Goal: Information Seeking & Learning: Learn about a topic

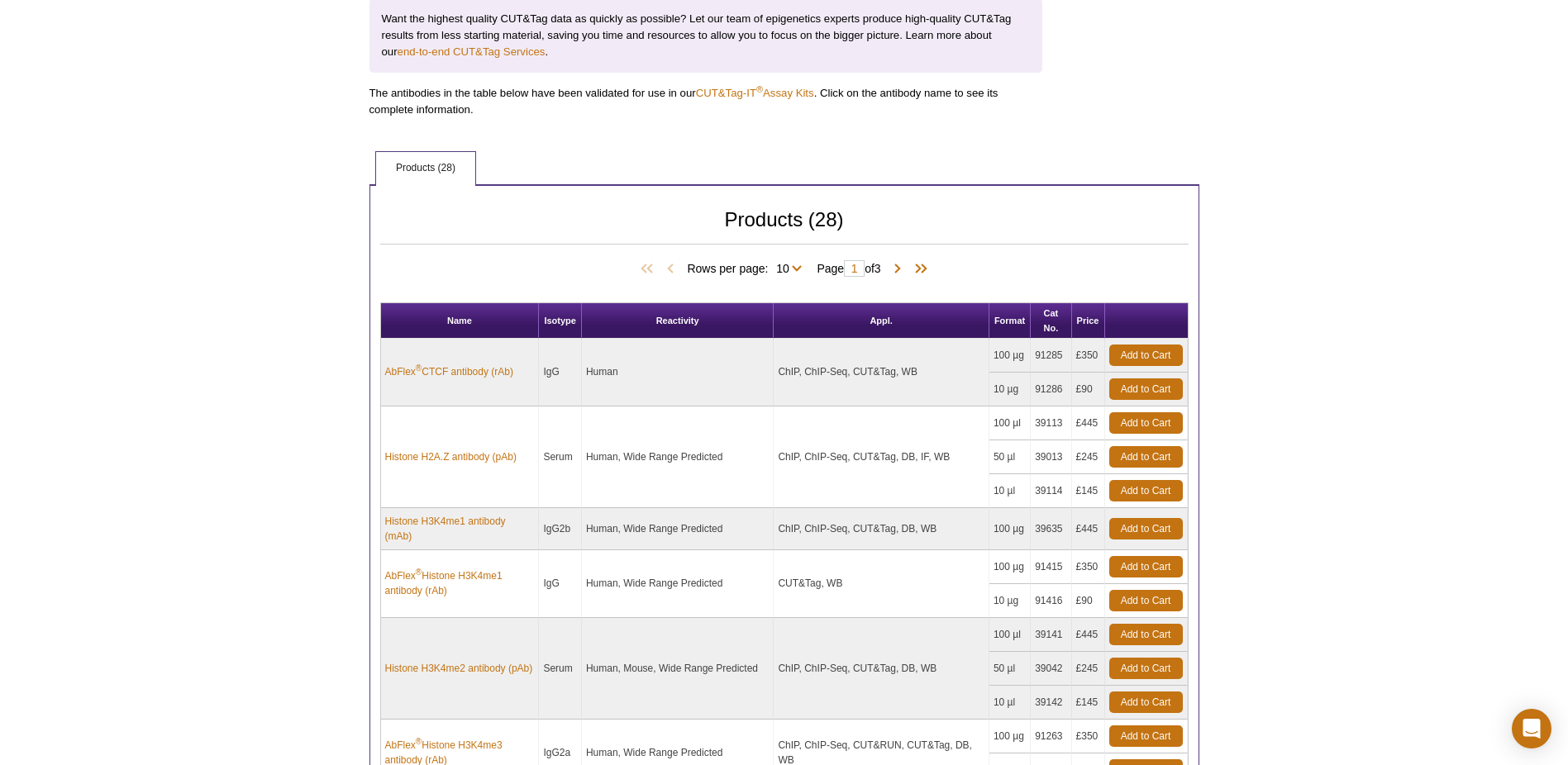
scroll to position [630, 0]
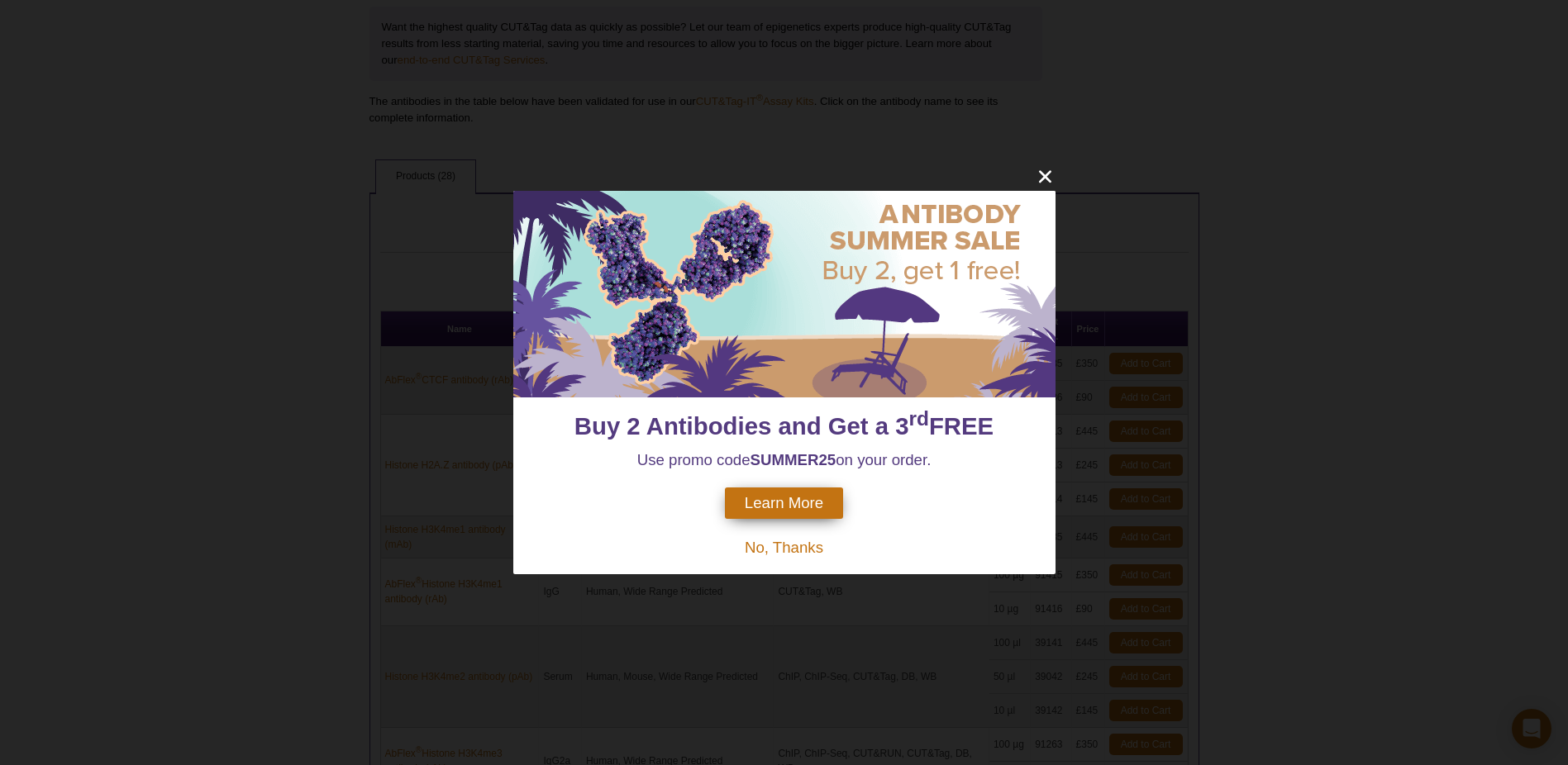
click at [804, 540] on span "No, Thanks" at bounding box center [784, 547] width 79 height 17
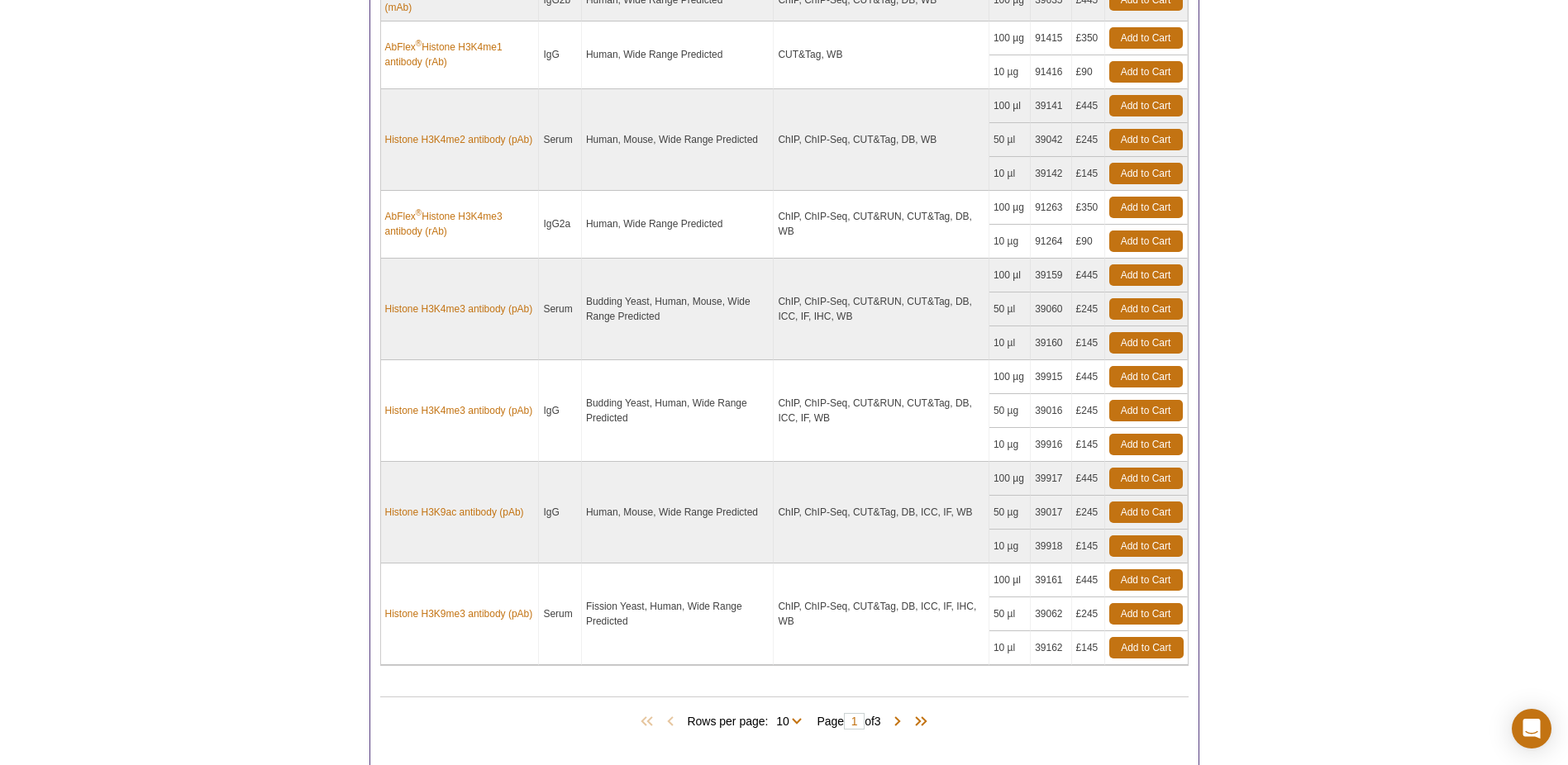
scroll to position [1198, 0]
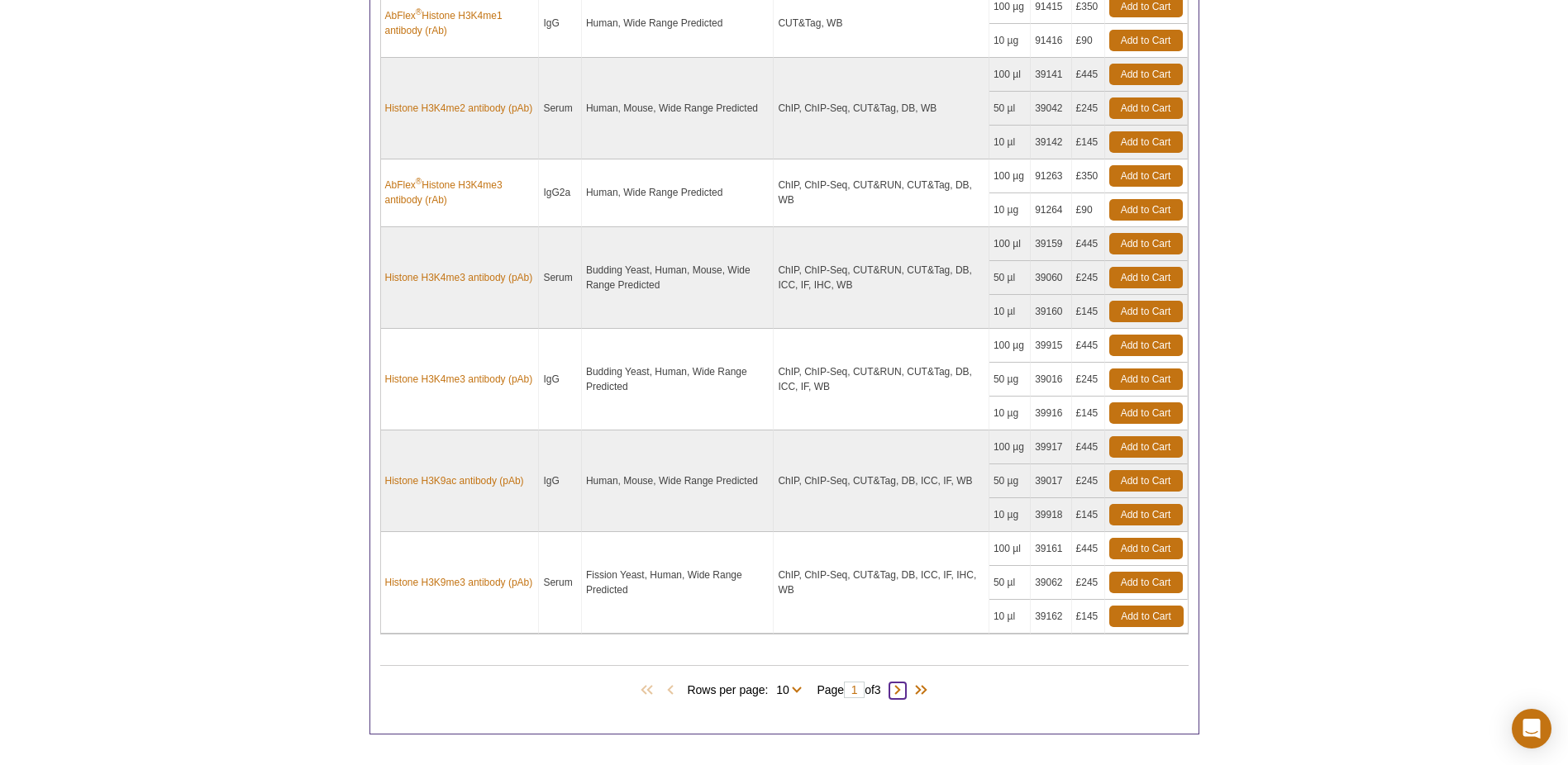
click at [901, 690] on span at bounding box center [898, 691] width 17 height 17
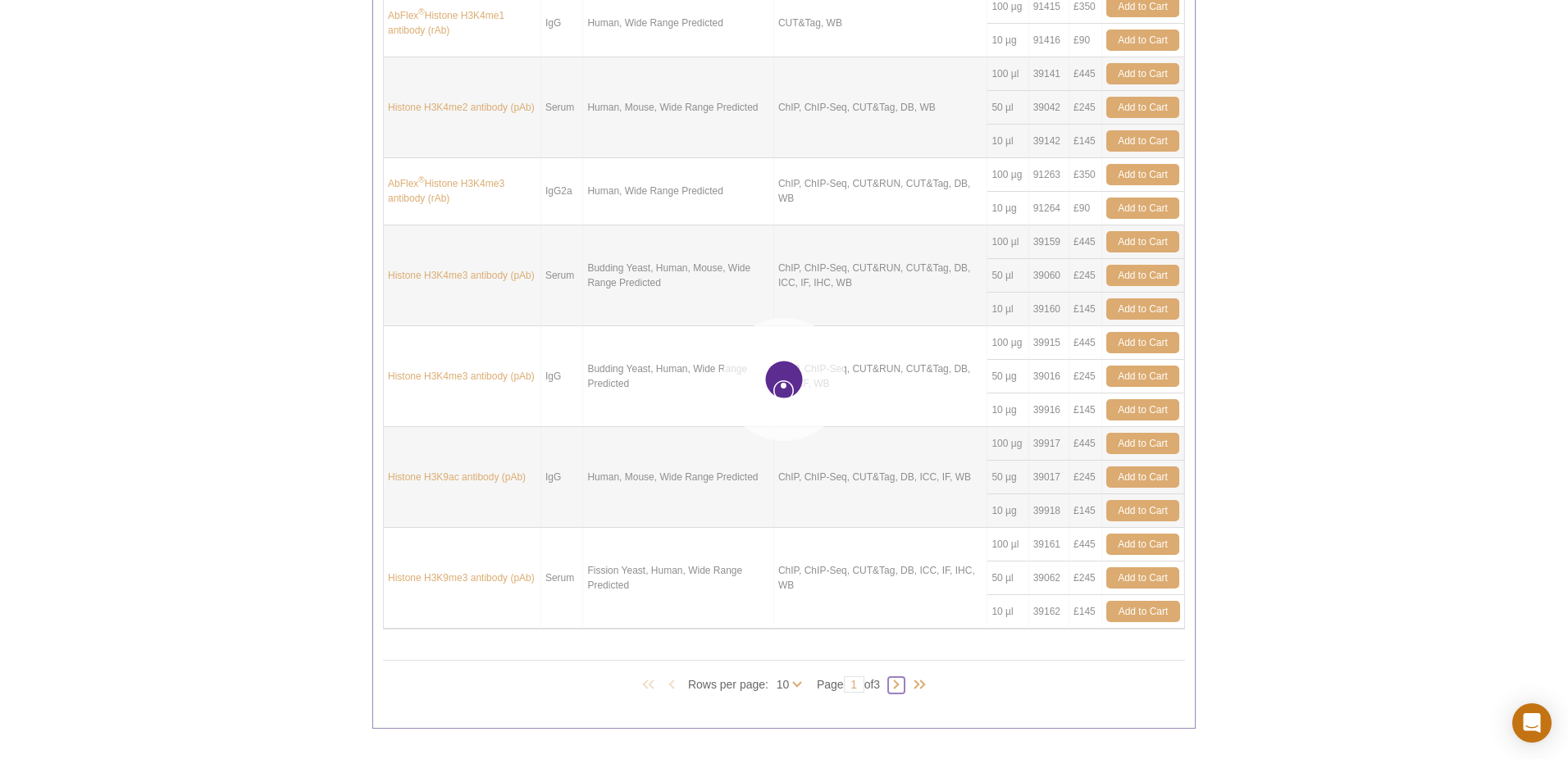
type input "2"
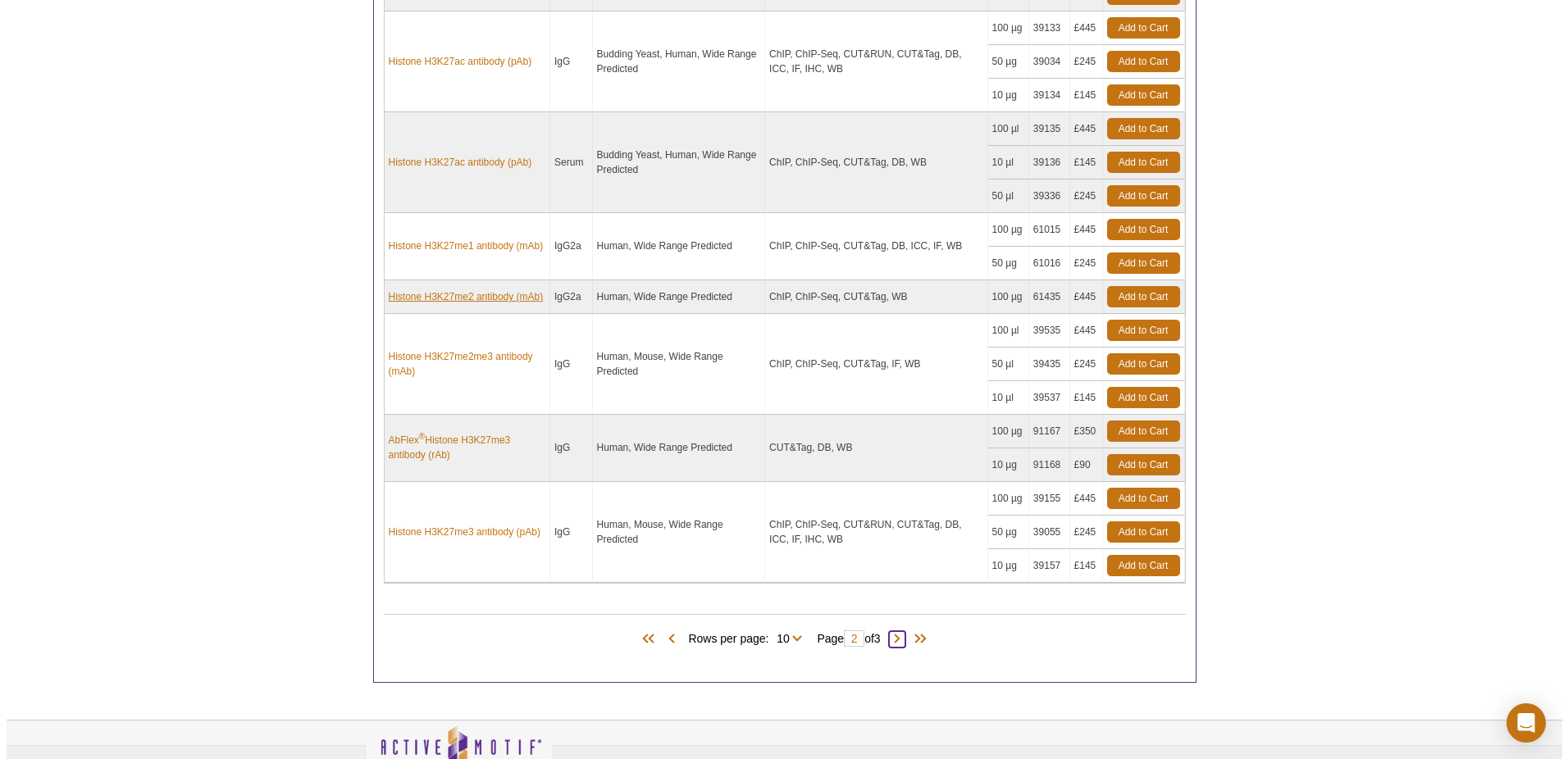
scroll to position [1297, 0]
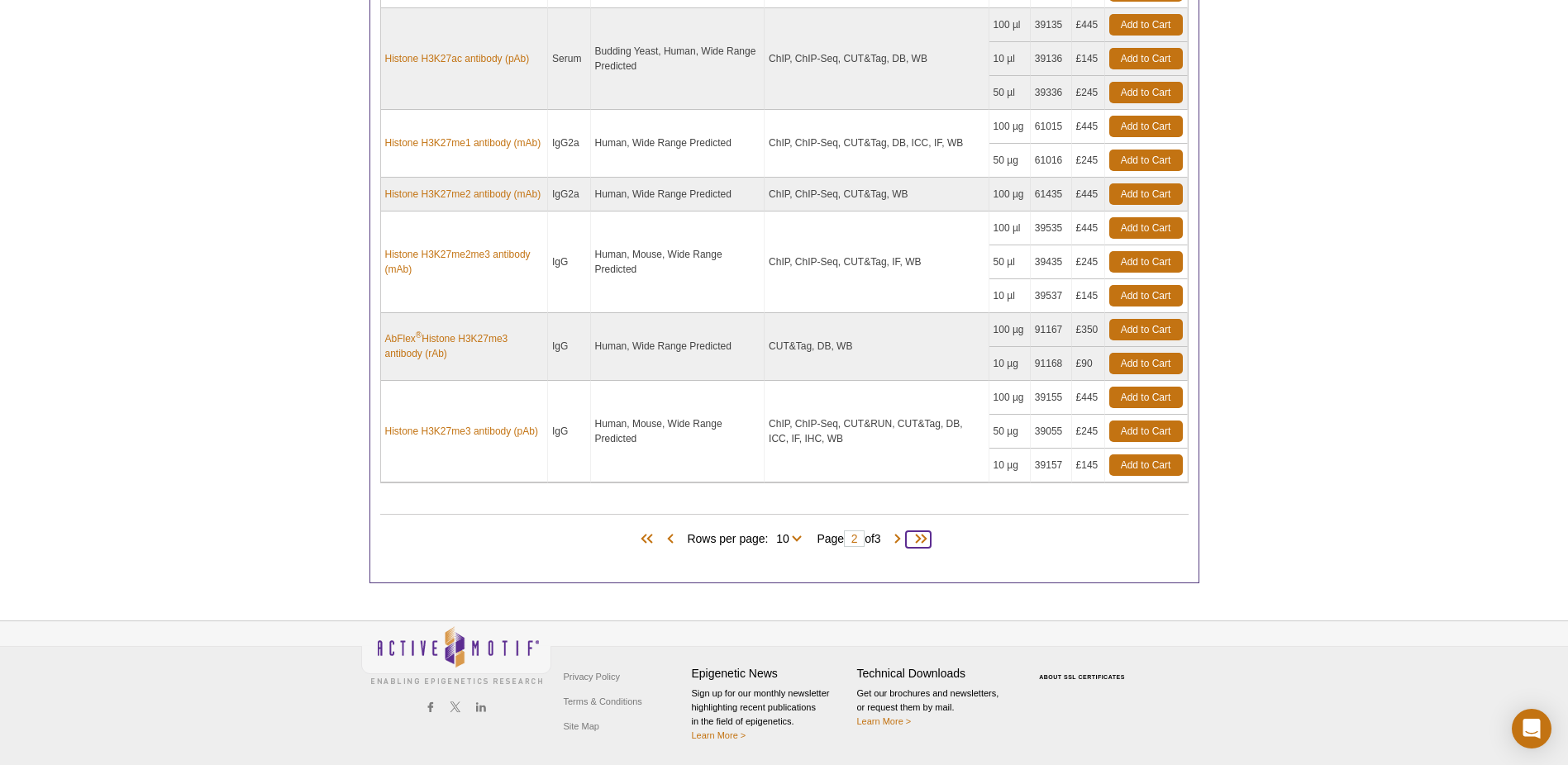
click at [924, 535] on span at bounding box center [919, 540] width 25 height 17
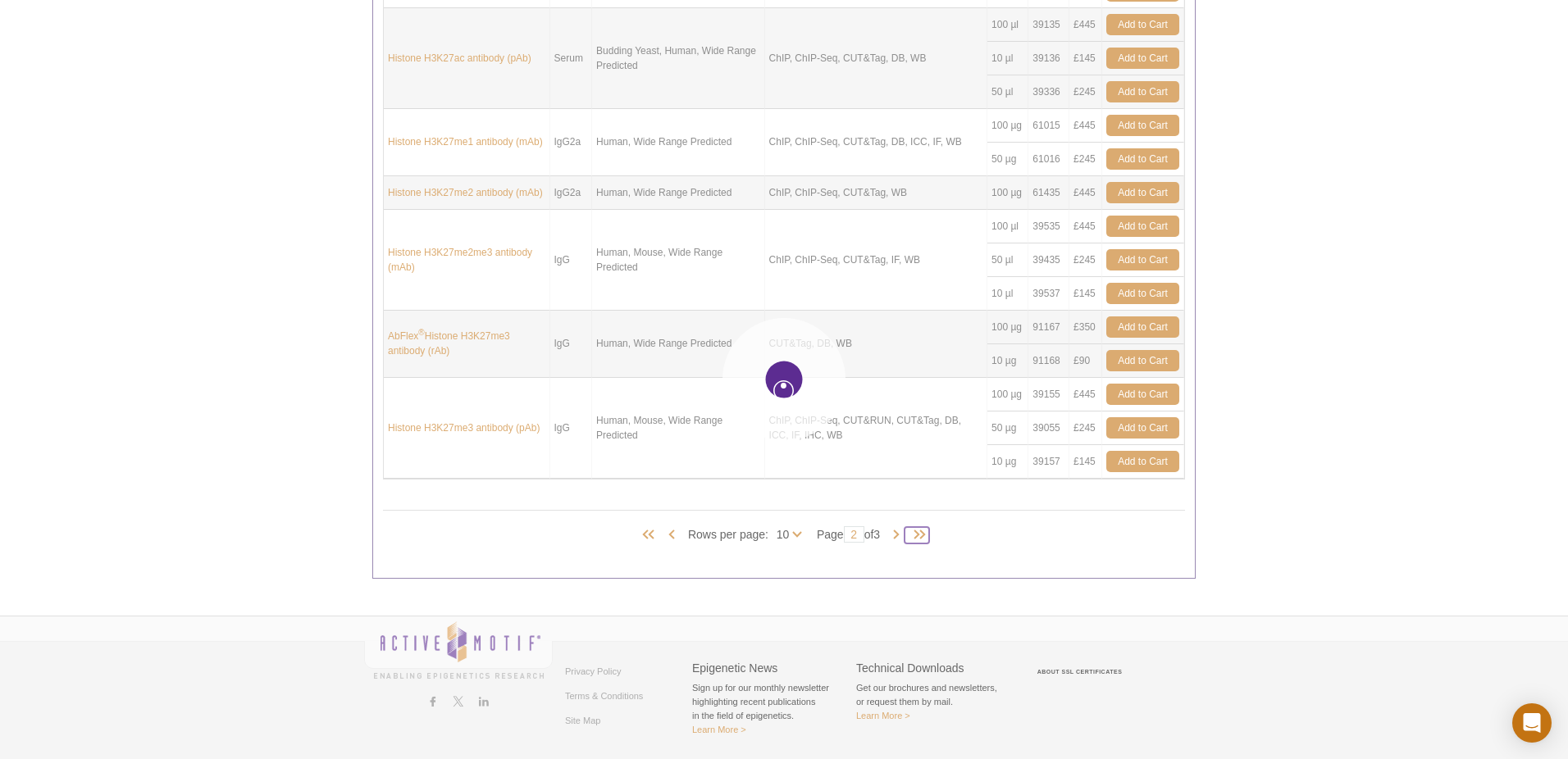
type input "3"
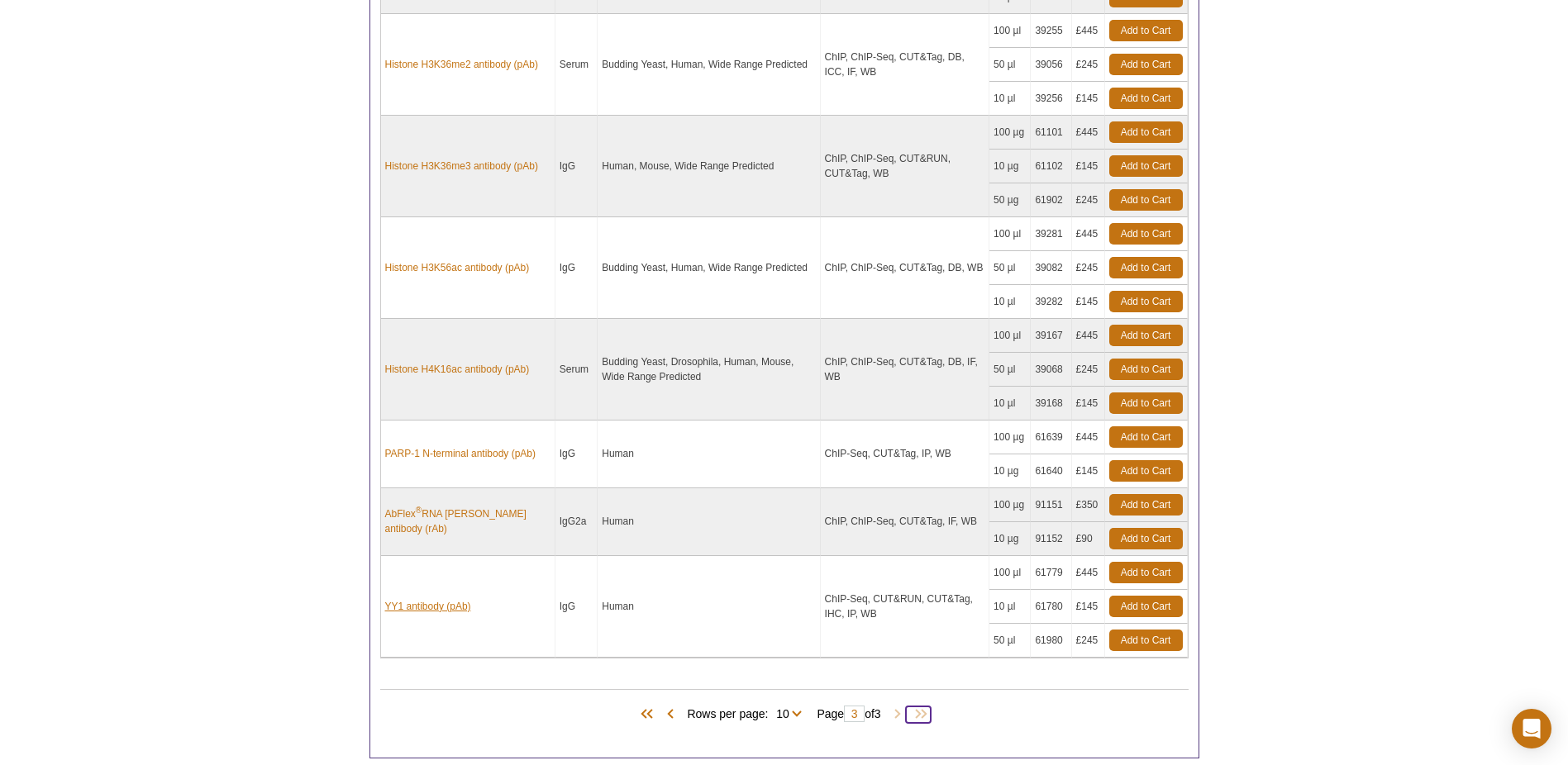
scroll to position [881, 0]
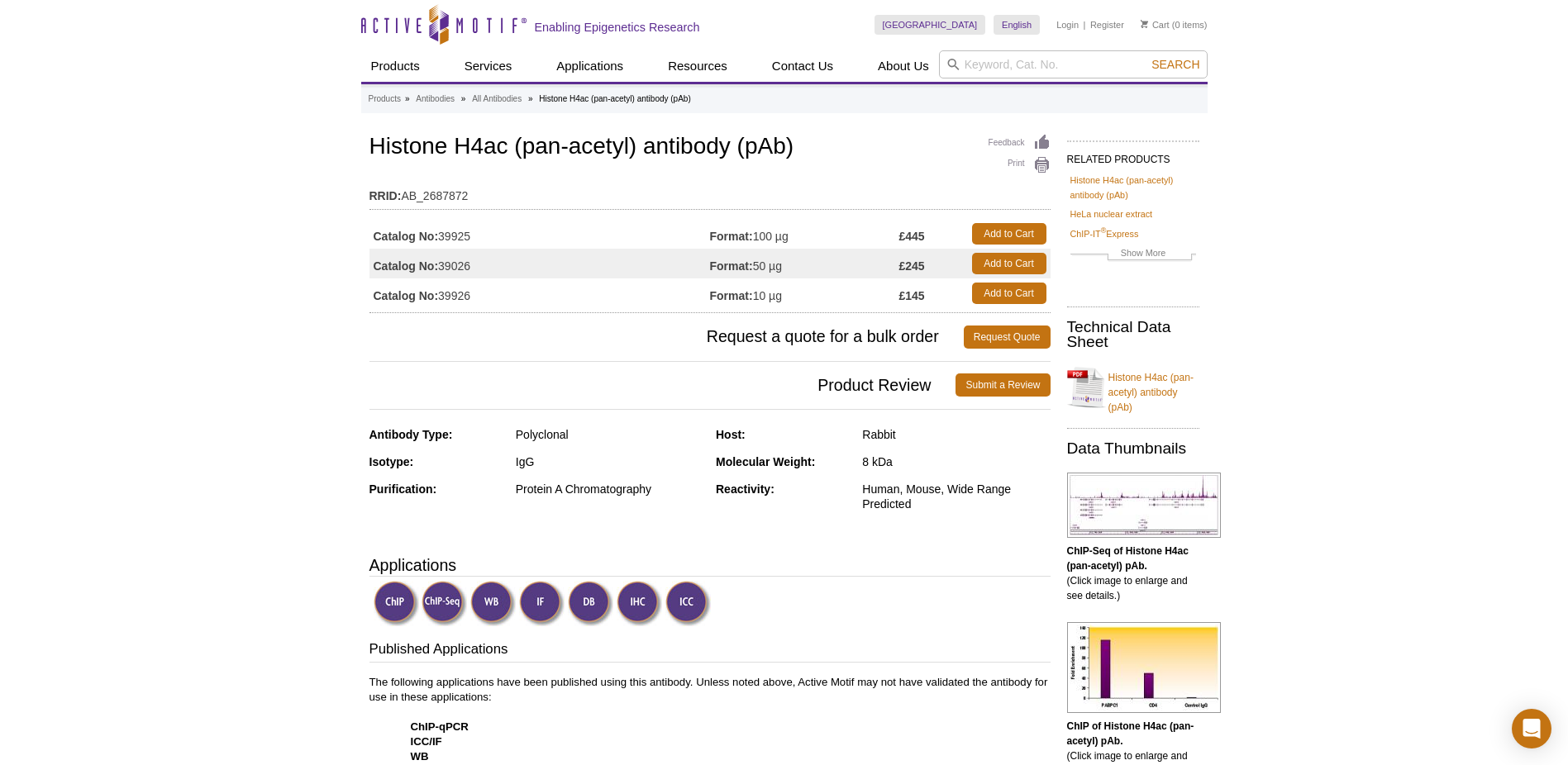
click at [653, 288] on td "Catalog No: 39926" at bounding box center [540, 293] width 341 height 30
drag, startPoint x: 386, startPoint y: 149, endPoint x: 792, endPoint y: 143, distance: 406.0
click at [792, 143] on h1 "Histone H4ac (pan-acetyl) antibody (pAb)" at bounding box center [711, 148] width 682 height 28
copy h1 "Histone H4ac (pan-acetyl) antibody (pAb)"
